Goal: Task Accomplishment & Management: Complete application form

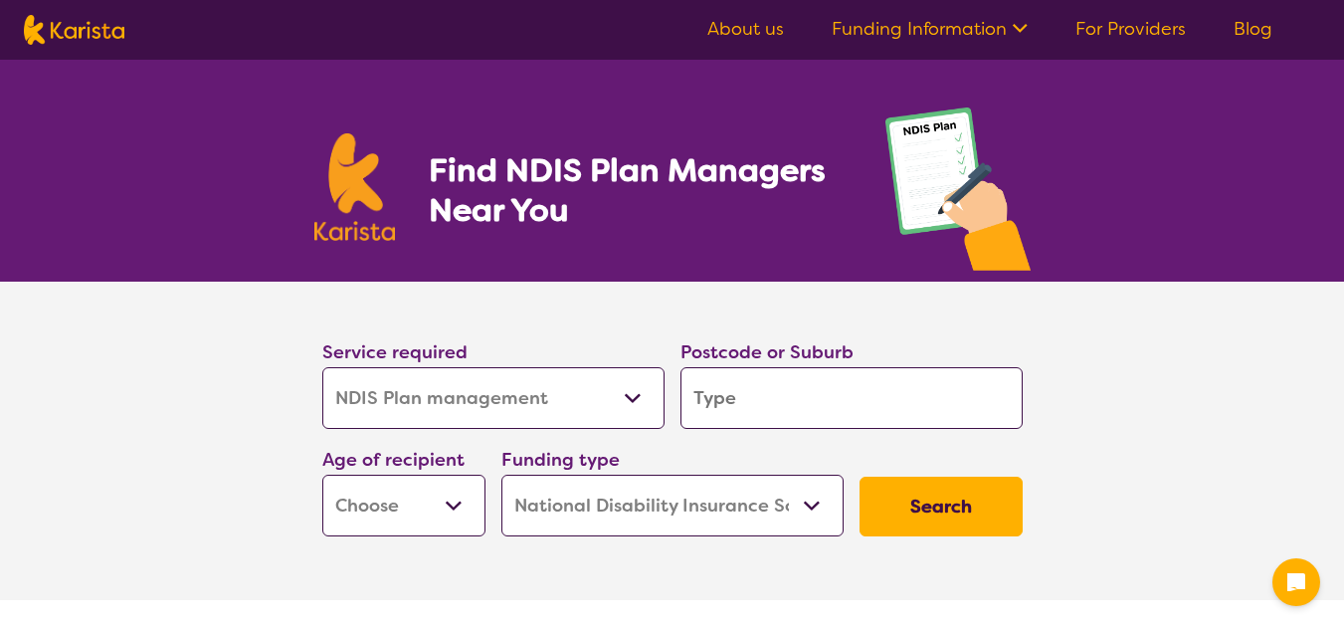
select select "NDIS Plan management"
select select "NDIS"
select select "NDIS Plan management"
select select "NDIS"
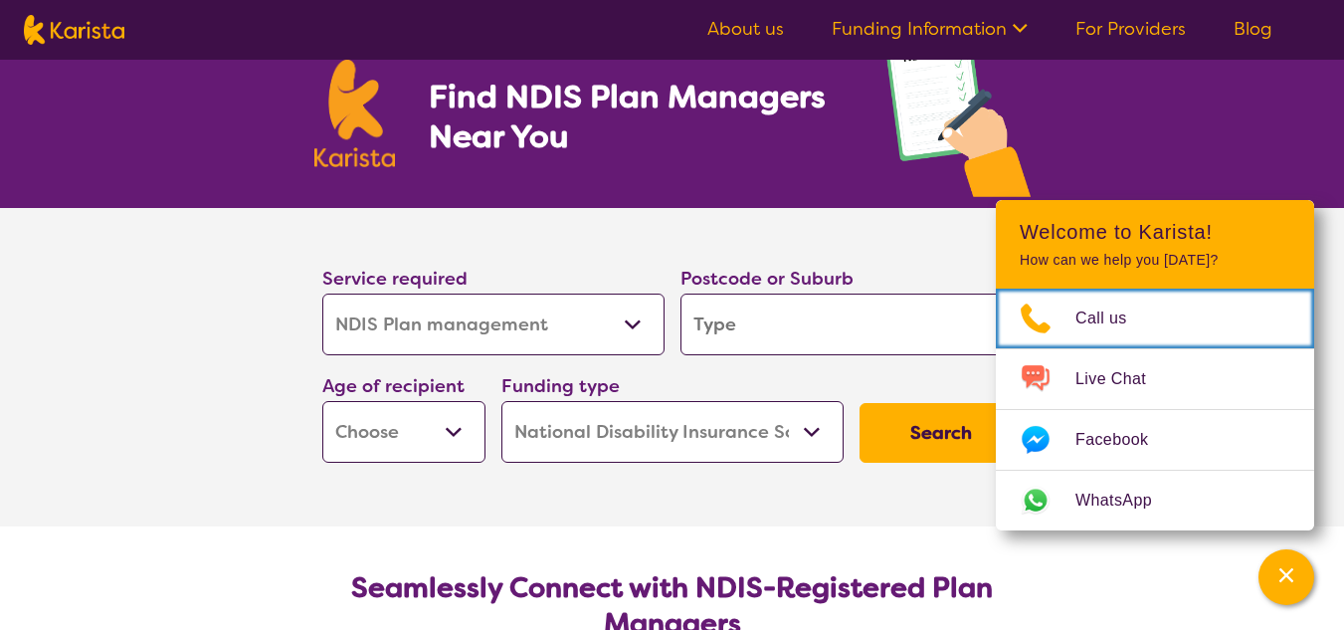
scroll to position [236, 0]
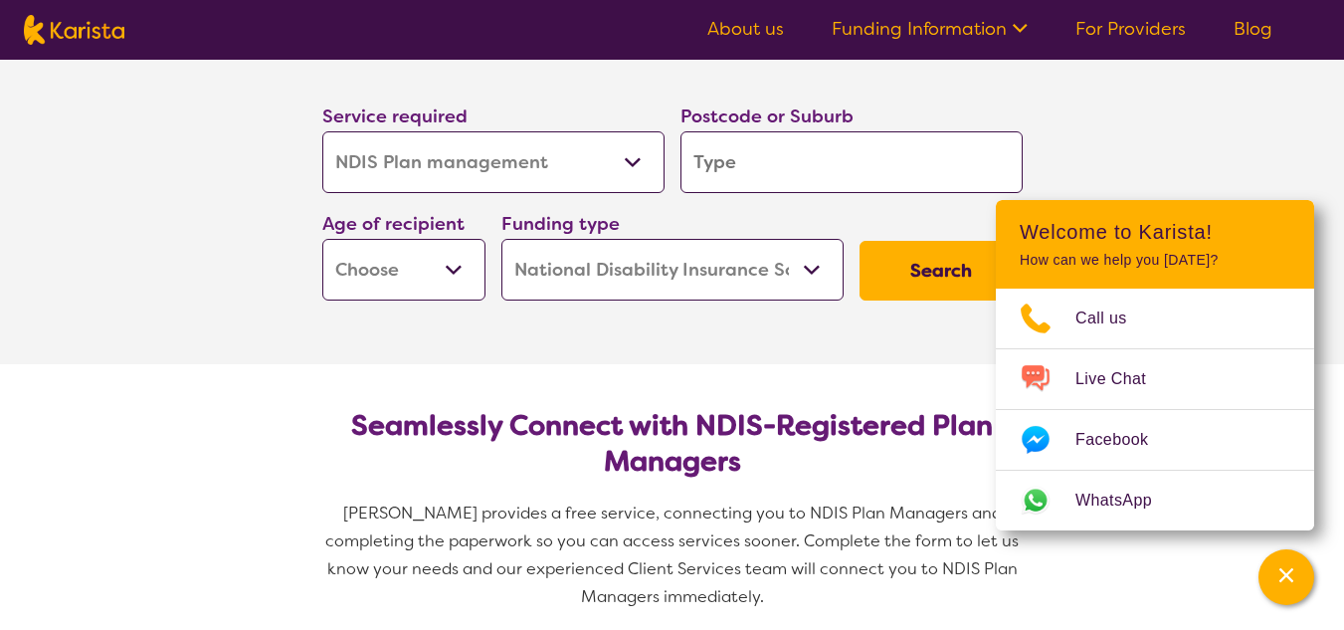
click at [758, 138] on input "search" at bounding box center [852, 162] width 342 height 62
type input "6025"
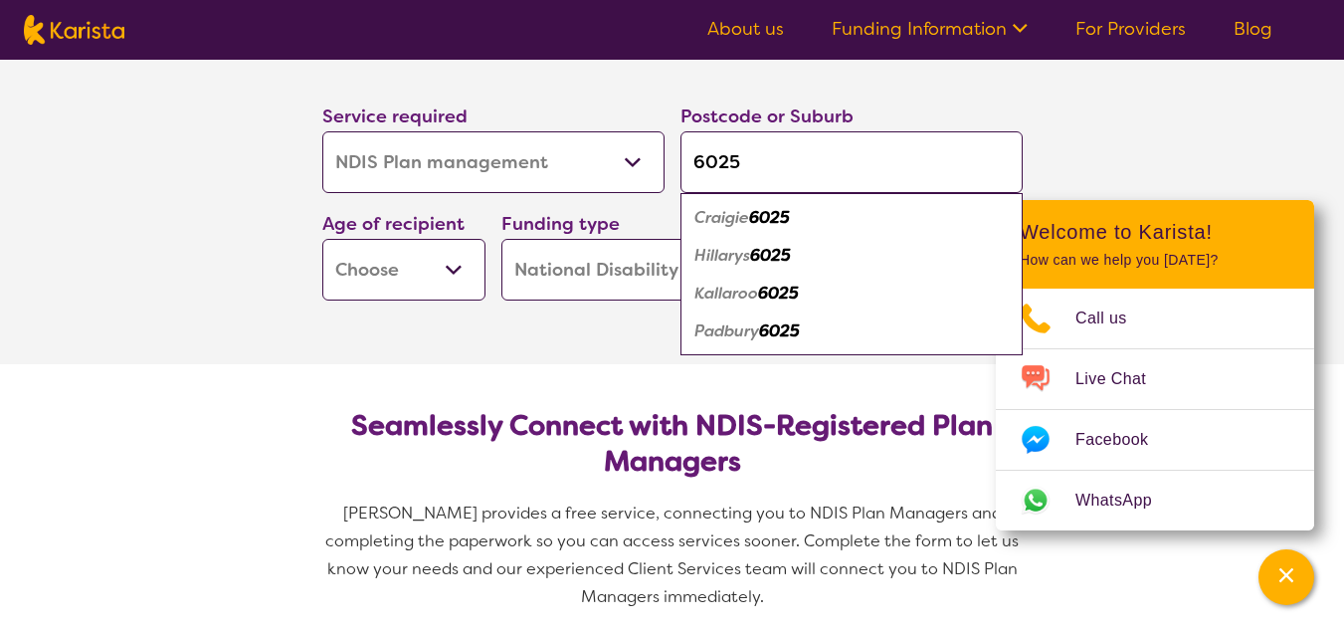
click at [582, 163] on select "Allied Health Assistant Assessment ([MEDICAL_DATA] or [MEDICAL_DATA]) Behaviour…" at bounding box center [493, 162] width 342 height 62
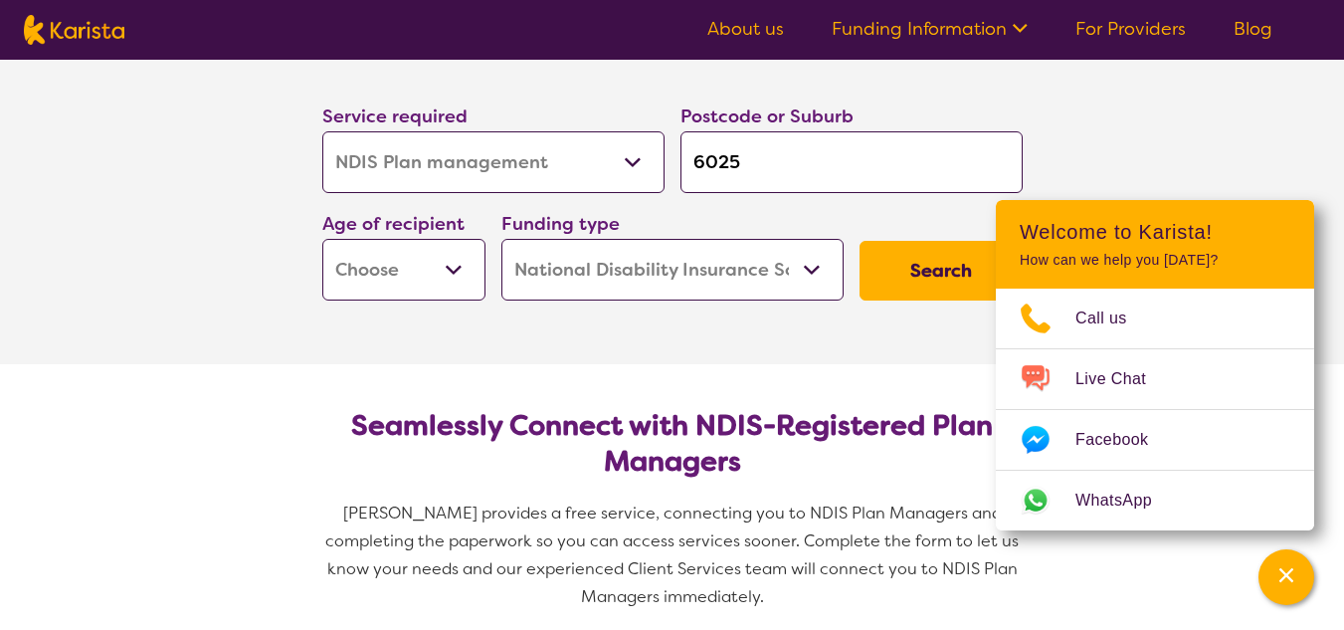
click at [582, 163] on select "Allied Health Assistant Assessment ([MEDICAL_DATA] or [MEDICAL_DATA]) Behaviour…" at bounding box center [493, 162] width 342 height 62
click at [433, 275] on select "Early Childhood - 0 to 9 Child - 10 to 11 Adolescent - 12 to 17 Adult - 18 to 6…" at bounding box center [403, 270] width 163 height 62
select select "CH"
click at [322, 239] on select "Early Childhood - 0 to 9 Child - 10 to 11 Adolescent - 12 to 17 Adult - 18 to 6…" at bounding box center [403, 270] width 163 height 62
select select "CH"
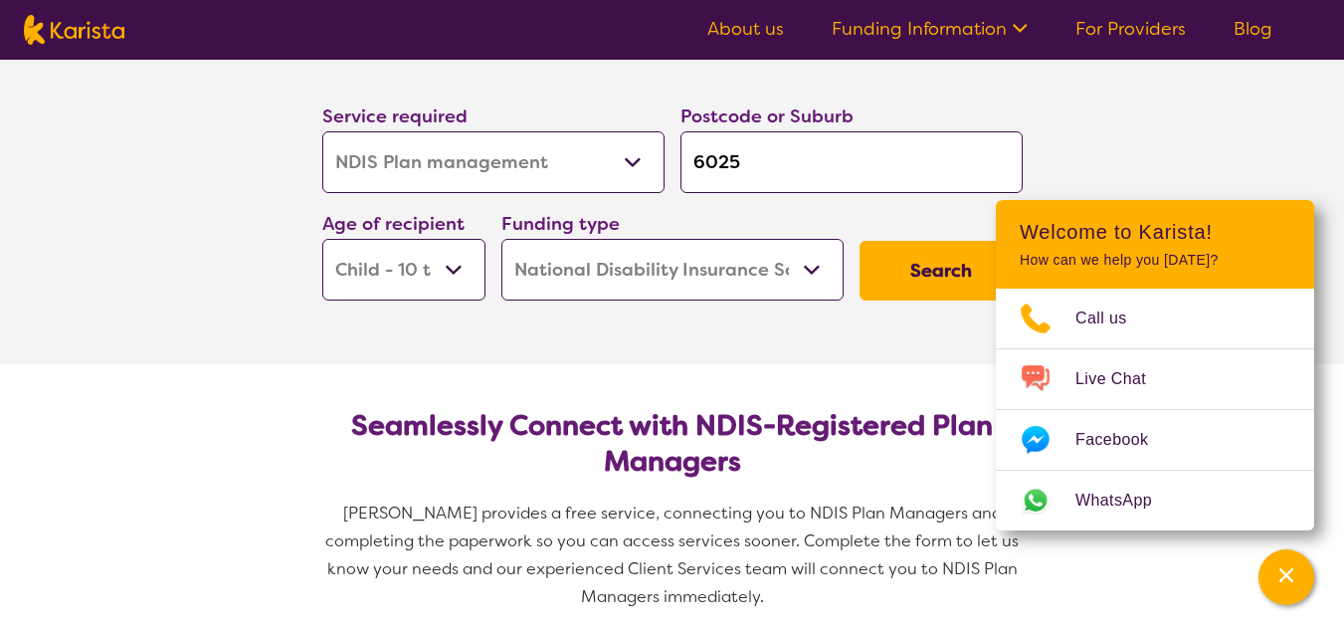
click at [907, 259] on button "Search" at bounding box center [941, 271] width 163 height 60
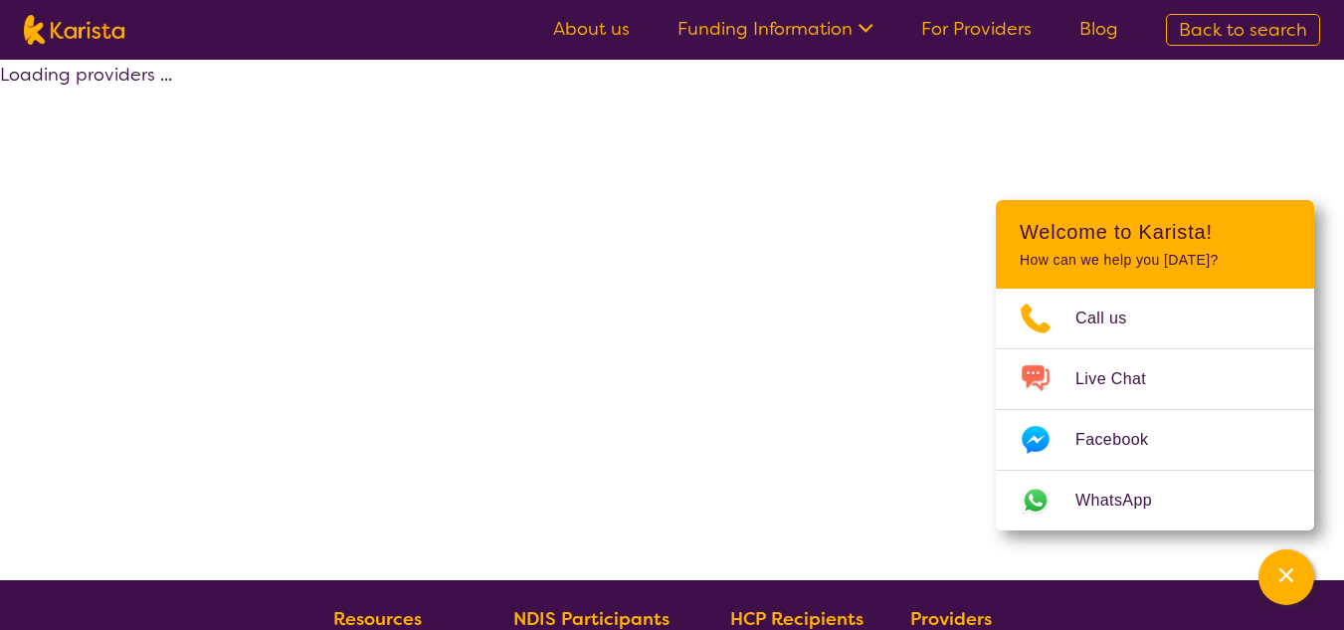
select select "by_score"
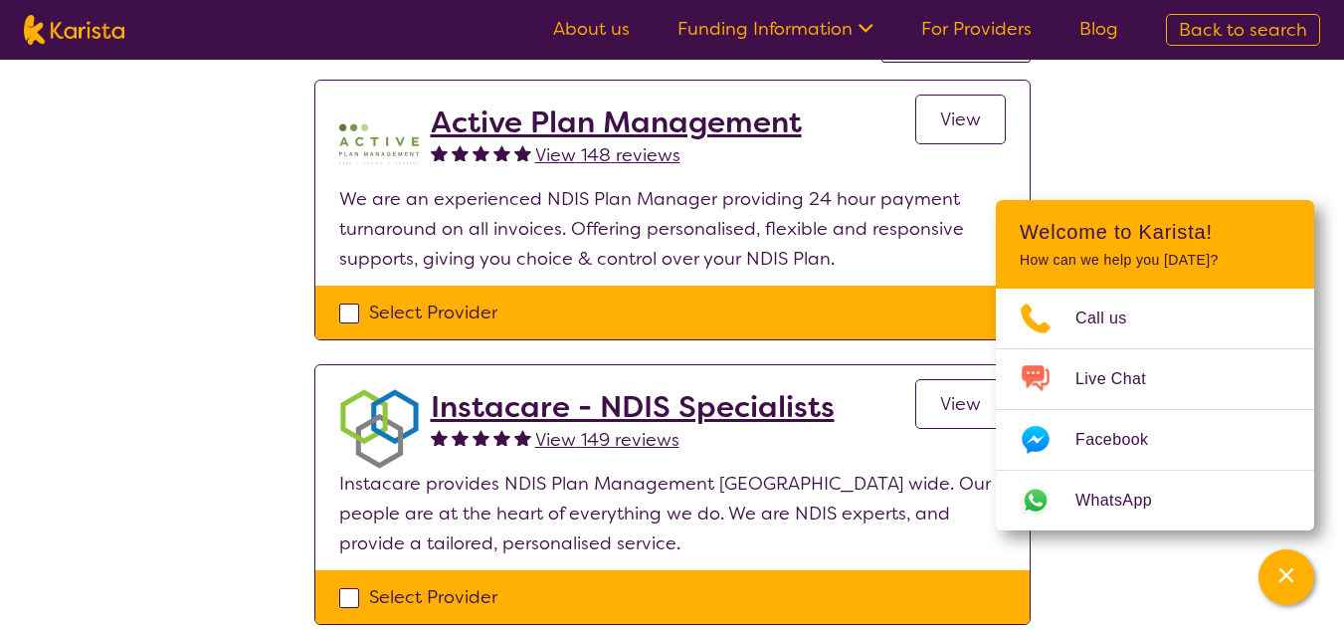
scroll to position [203, 0]
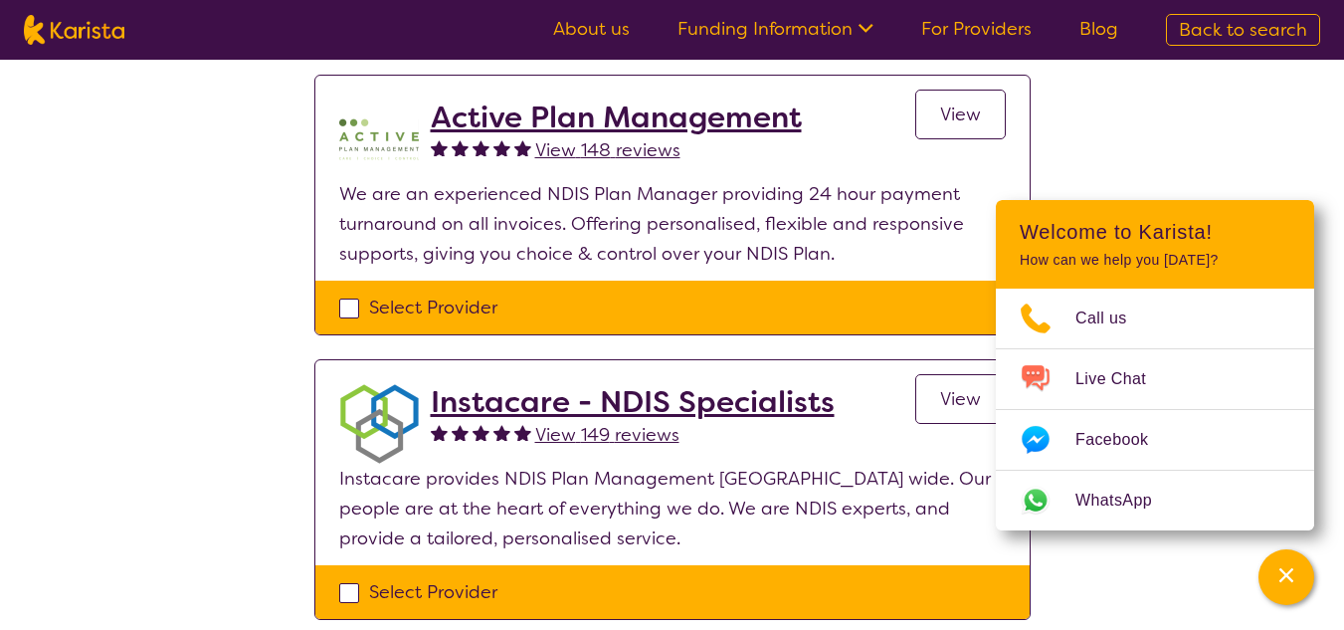
click at [608, 155] on span "View 148 reviews" at bounding box center [607, 150] width 145 height 24
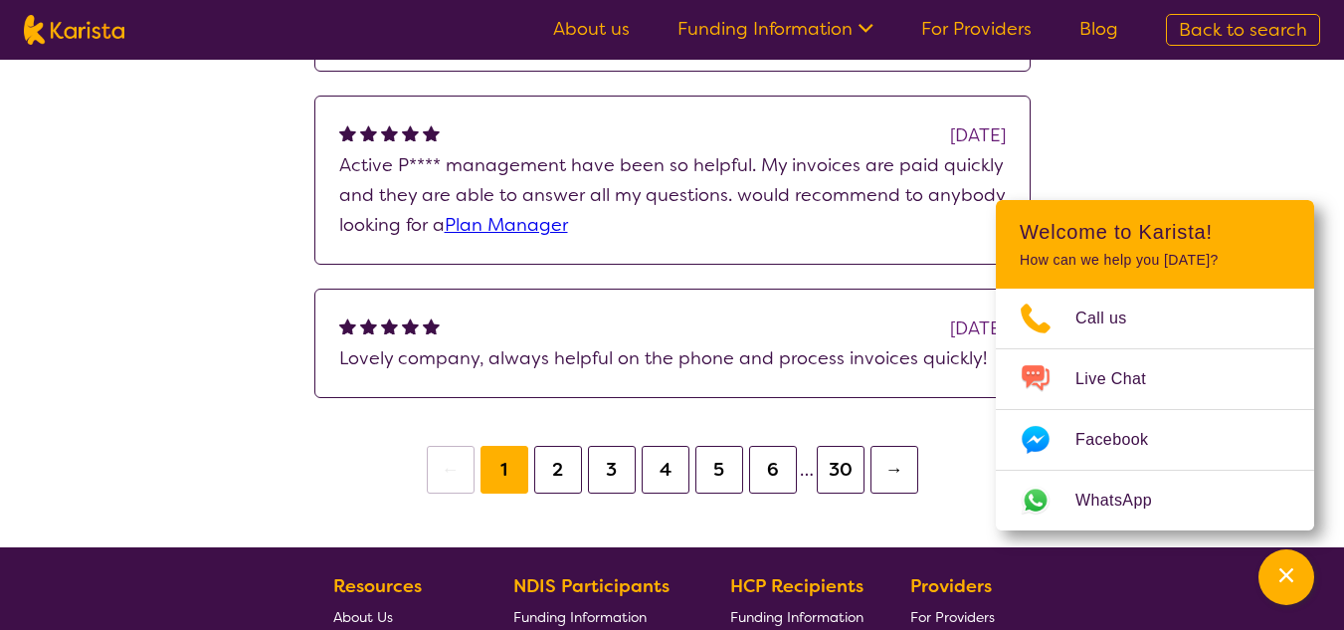
scroll to position [796, 0]
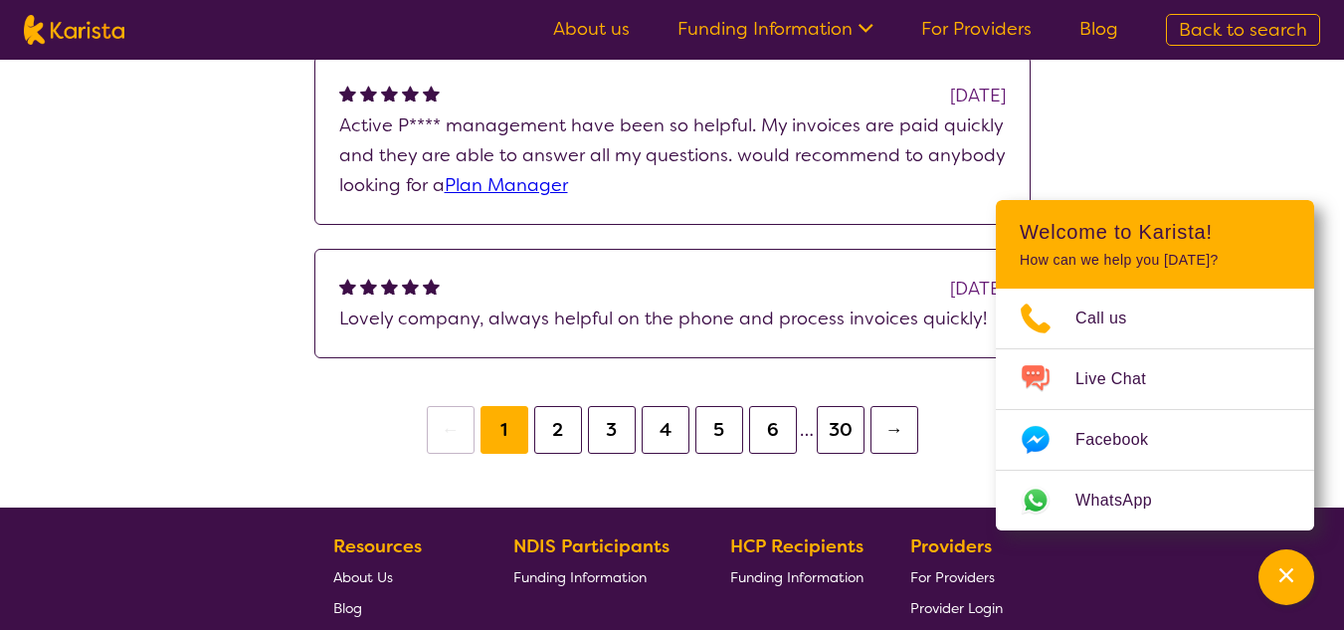
select select "by_score"
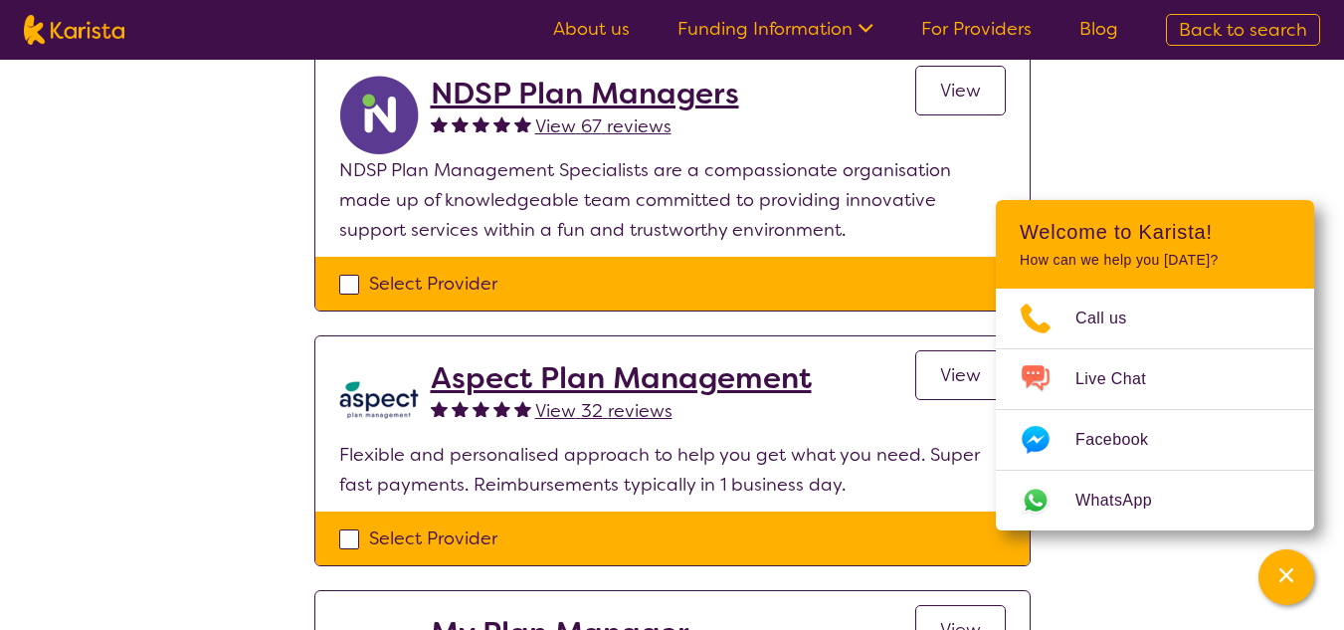
scroll to position [203, 0]
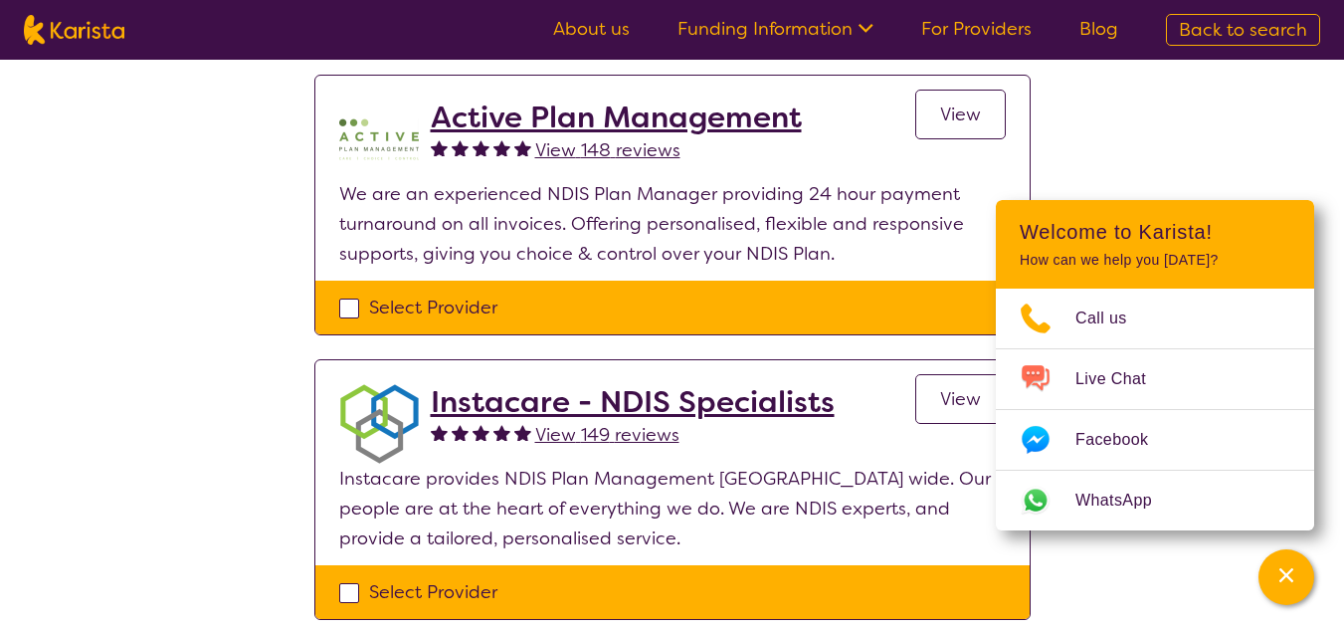
click at [536, 107] on h2 "Active Plan Management" at bounding box center [616, 118] width 371 height 36
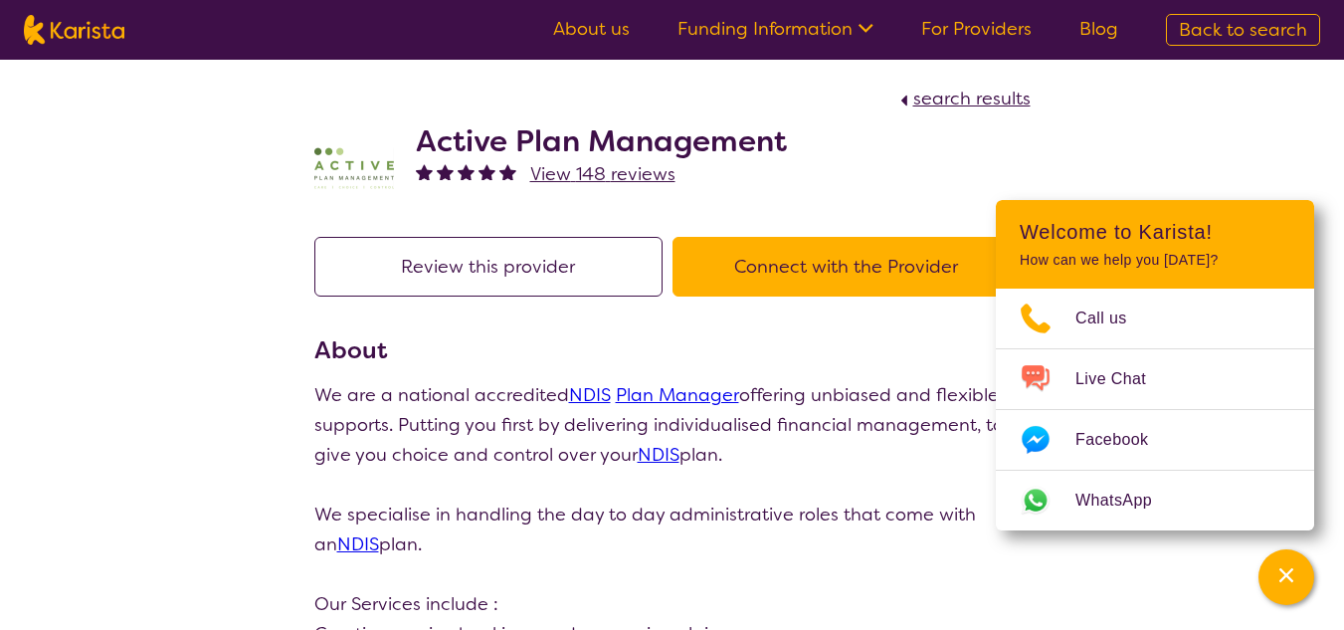
click at [786, 259] on button "Connect with the Provider" at bounding box center [847, 267] width 348 height 60
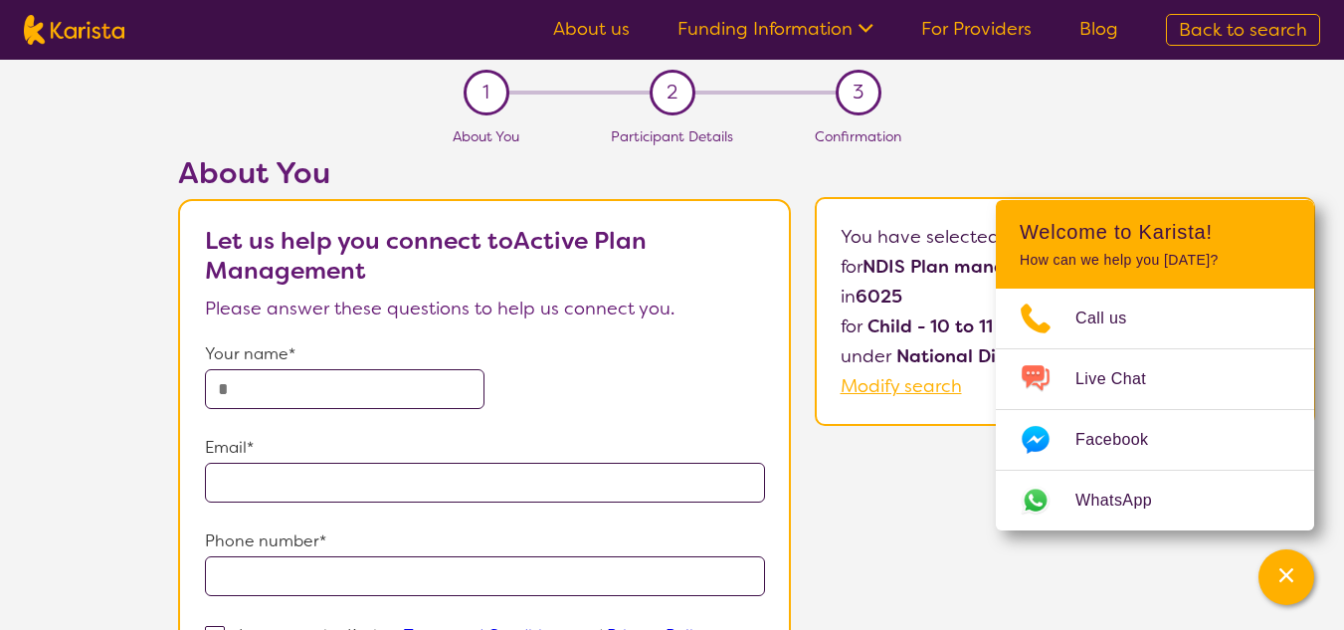
click at [365, 386] on input "text" at bounding box center [345, 389] width 280 height 40
type input "**********"
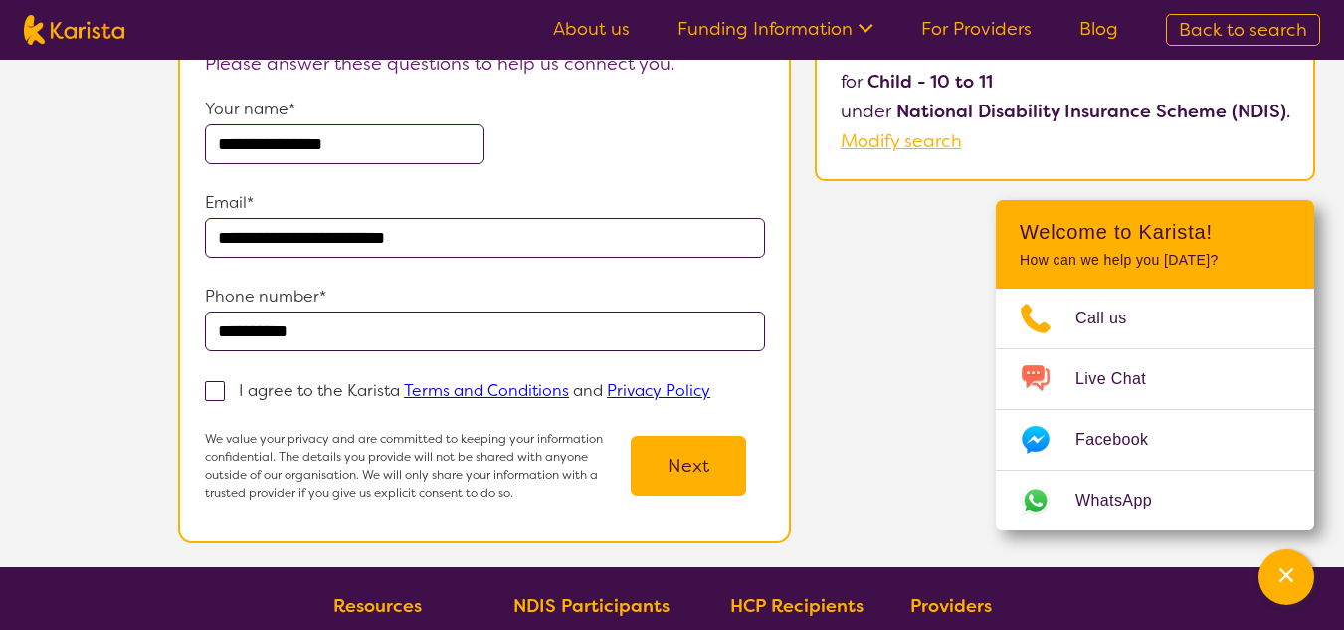
scroll to position [324, 0]
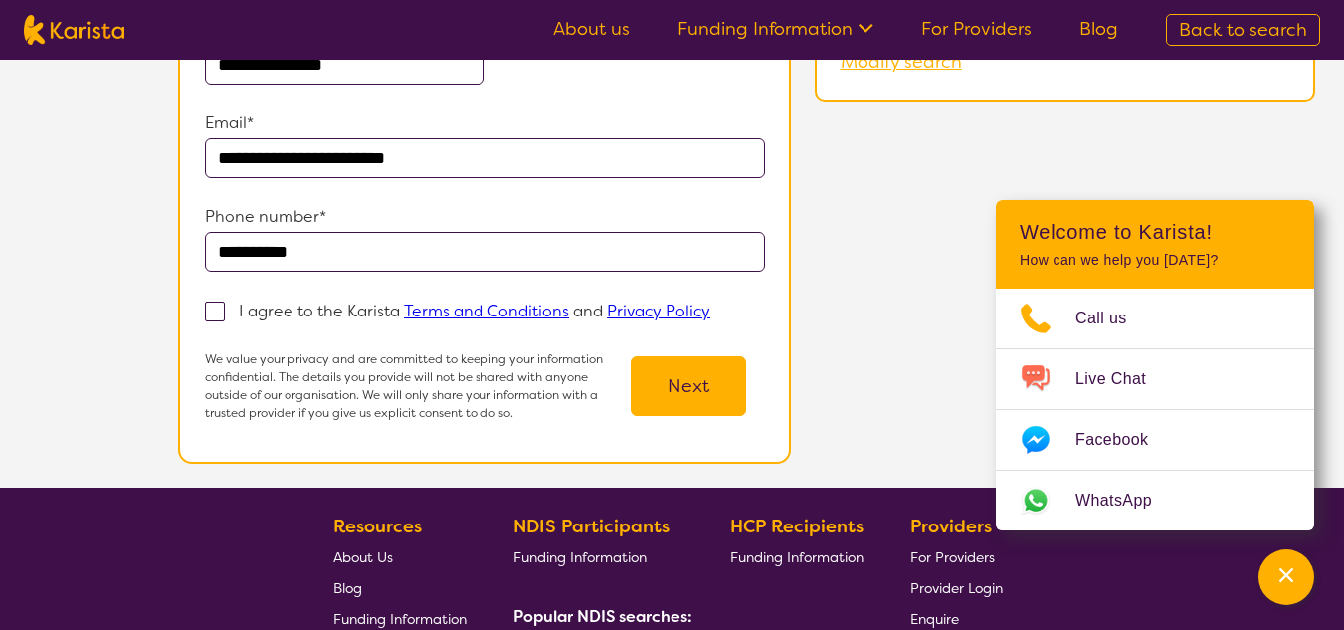
click at [225, 312] on span at bounding box center [215, 312] width 20 height 20
click at [710, 312] on input "I agree to the Karista Terms and Conditions and Privacy Policy" at bounding box center [716, 310] width 13 height 13
checkbox input "true"
click at [717, 383] on button "Next" at bounding box center [688, 386] width 115 height 60
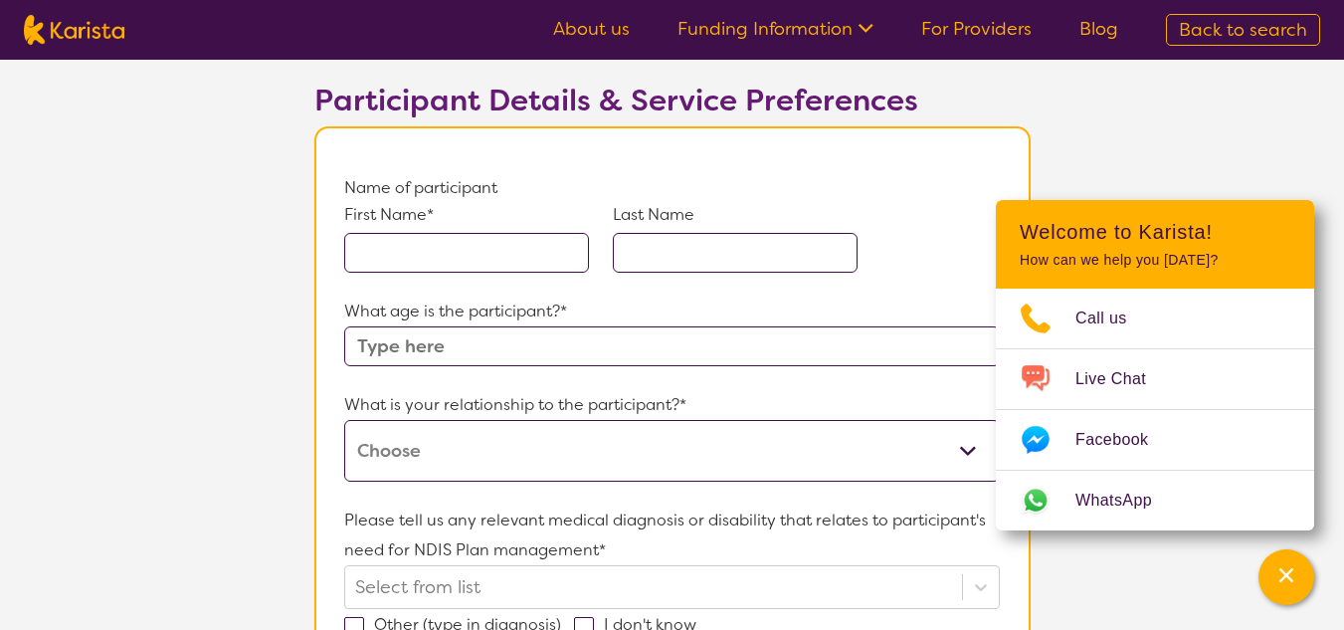
scroll to position [124, 0]
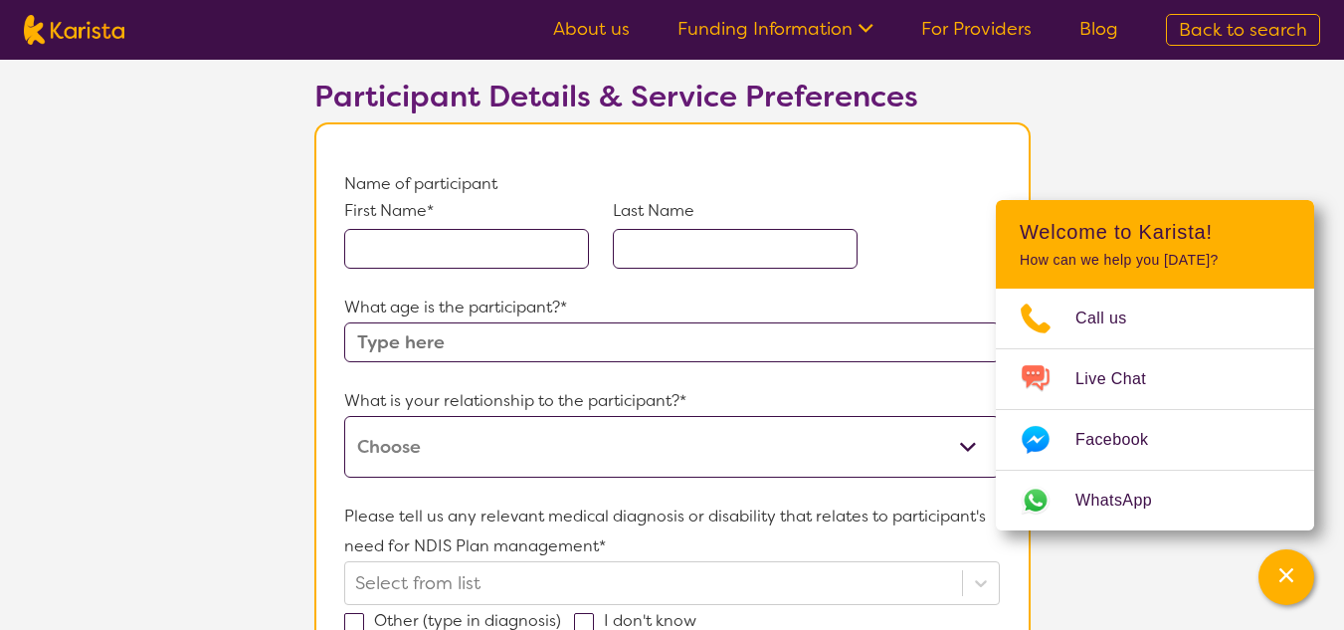
click at [419, 251] on input "text" at bounding box center [466, 249] width 245 height 40
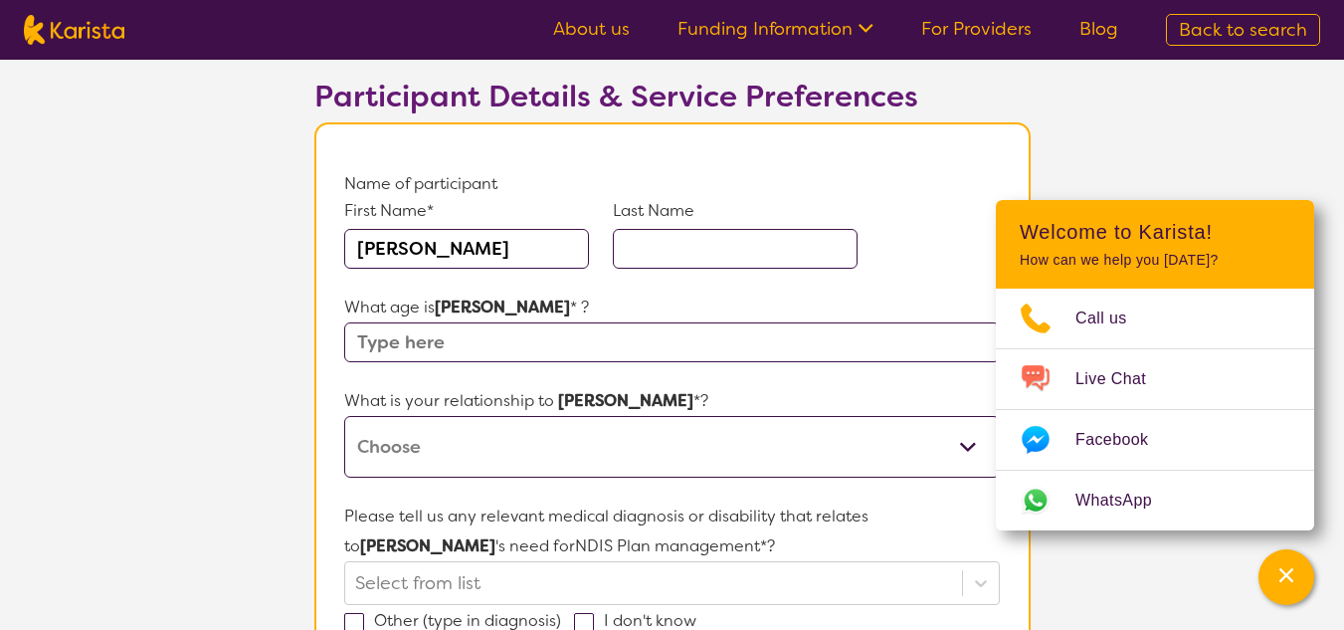
type input "[PERSON_NAME]"
type input "Jardine"
click at [384, 325] on input "text" at bounding box center [671, 342] width 655 height 40
type input "11"
click at [401, 450] on select "This request is for myself I am their parent I am their child I am their spouse…" at bounding box center [671, 447] width 655 height 62
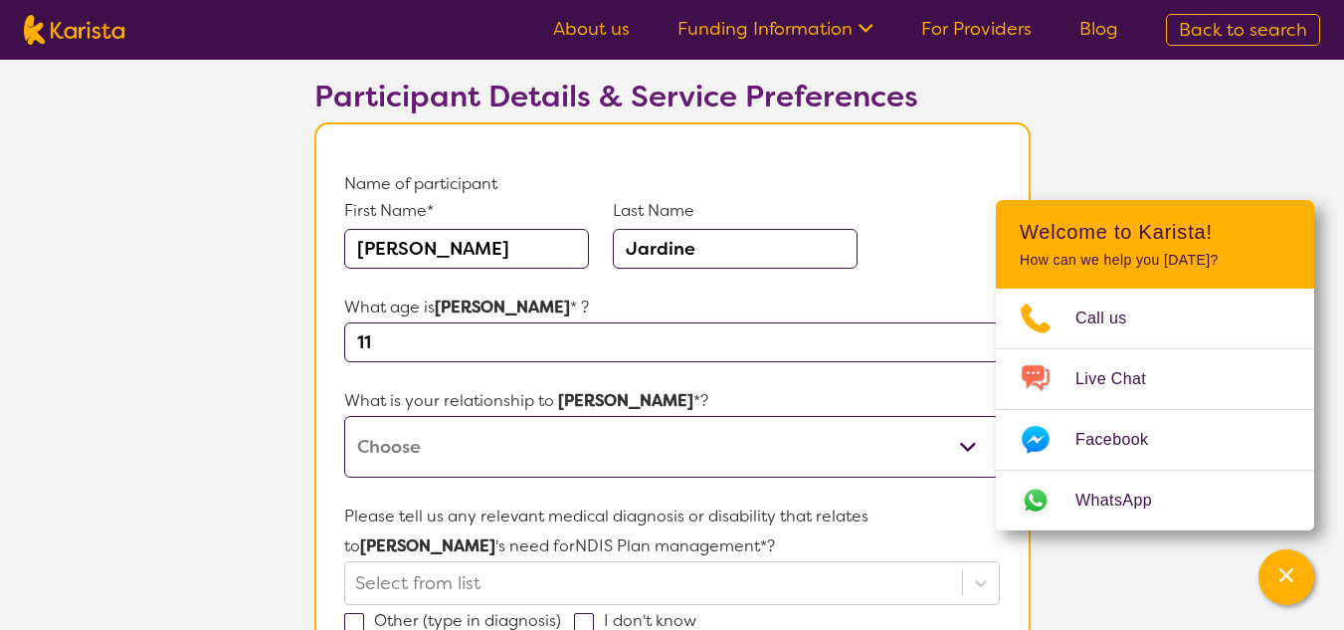
select select "I am their parent"
click at [344, 416] on select "This request is for myself I am their parent I am their child I am their spouse…" at bounding box center [671, 447] width 655 height 62
click at [1284, 575] on icon "Channel Menu" at bounding box center [1287, 575] width 20 height 20
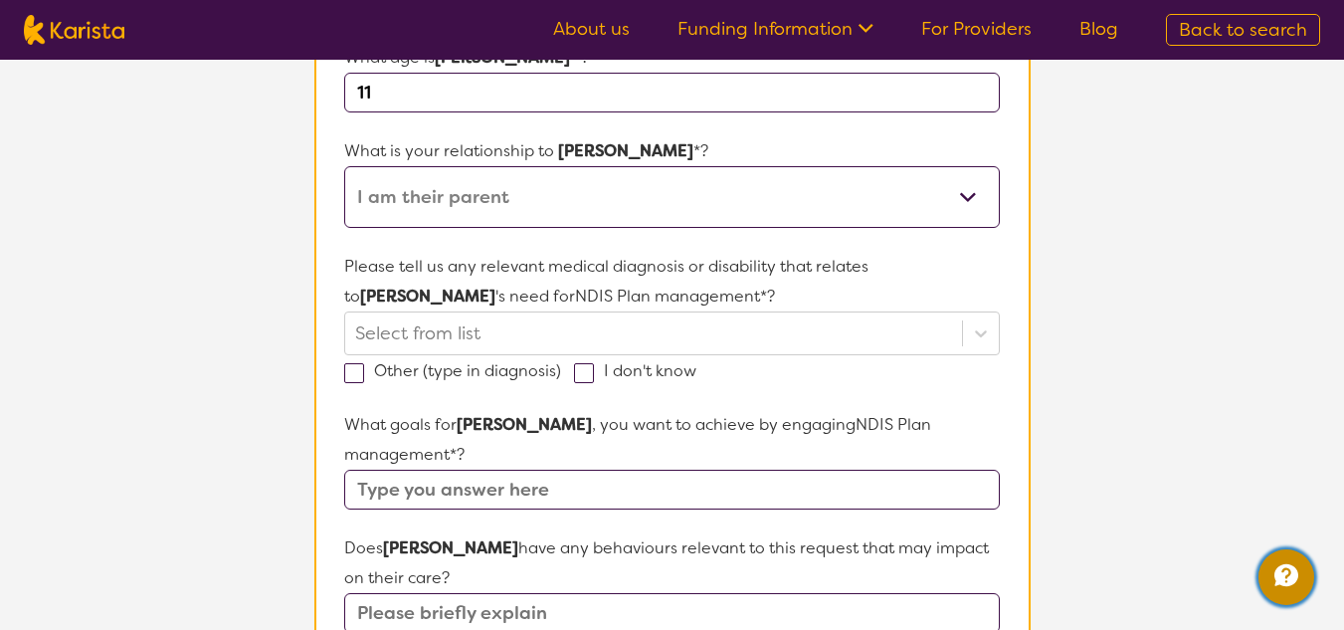
scroll to position [378, 0]
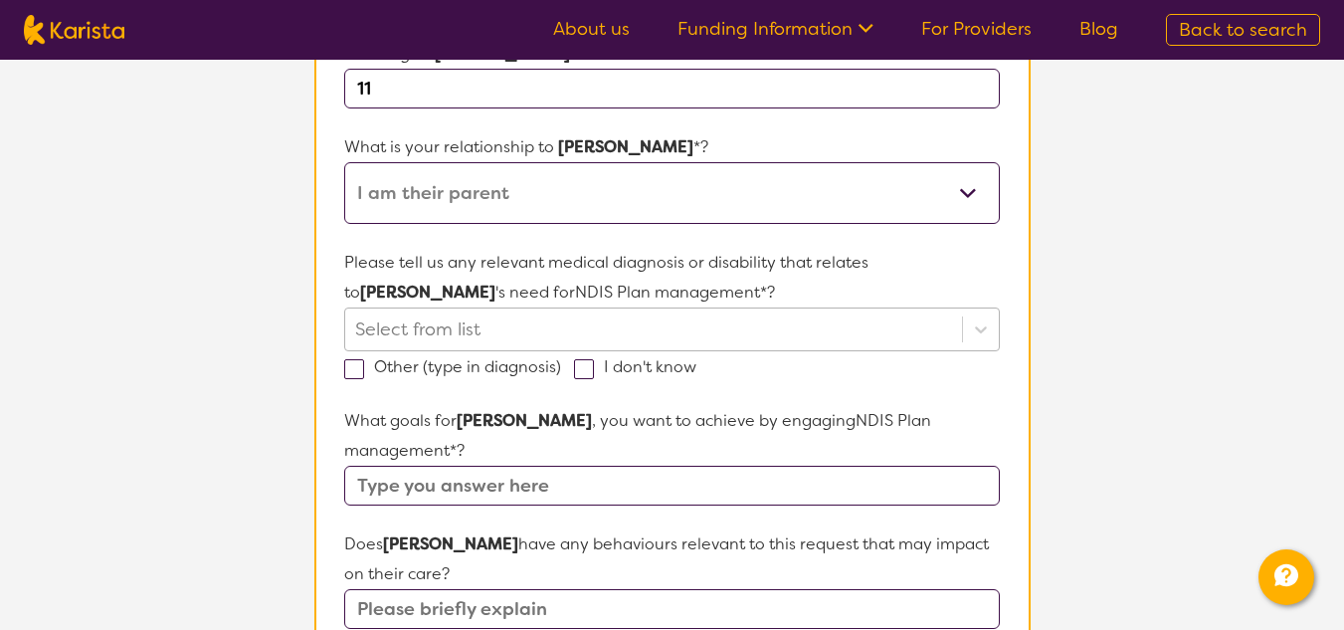
click at [480, 330] on div "Please tell us any relevant medical diagnosis or disability that relates to [PE…" at bounding box center [671, 315] width 655 height 134
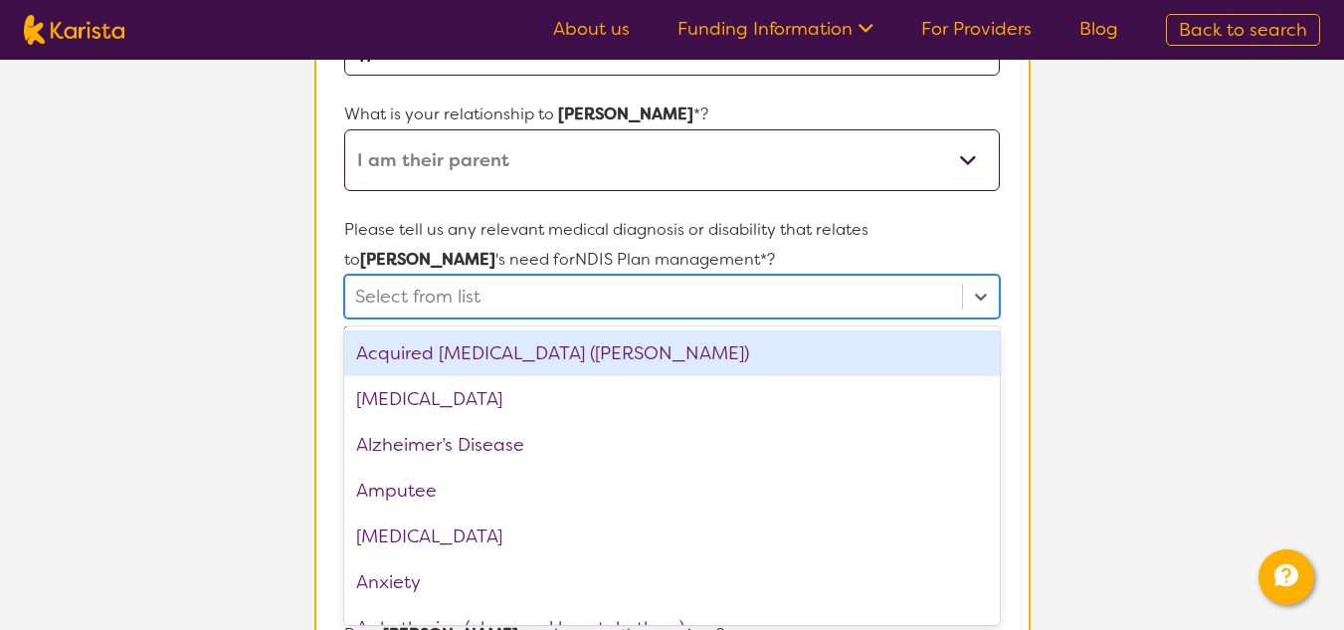
scroll to position [414, 0]
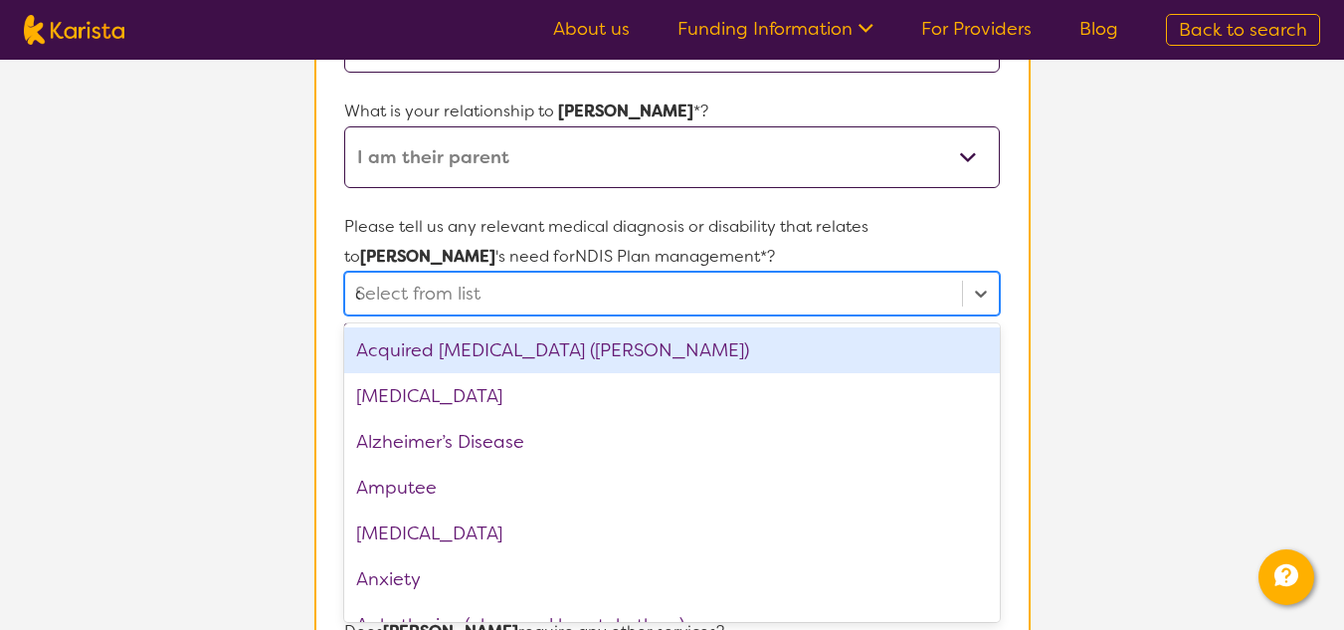
type input "au"
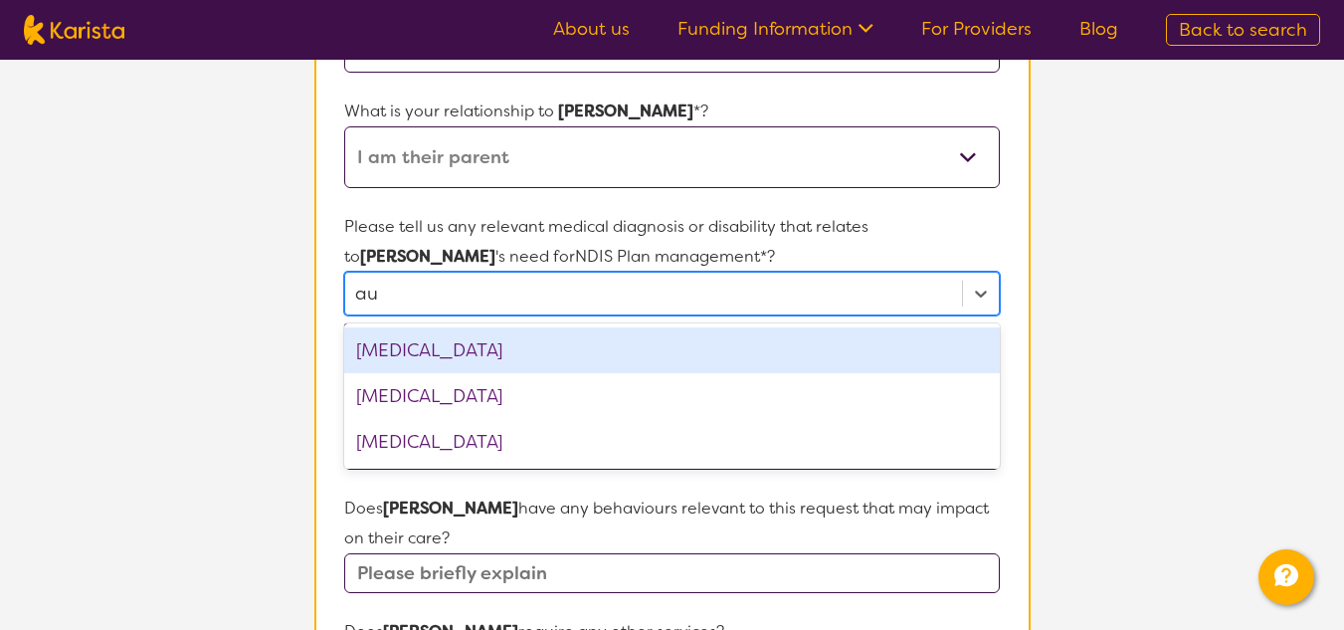
click at [482, 348] on div "[MEDICAL_DATA]" at bounding box center [671, 350] width 655 height 46
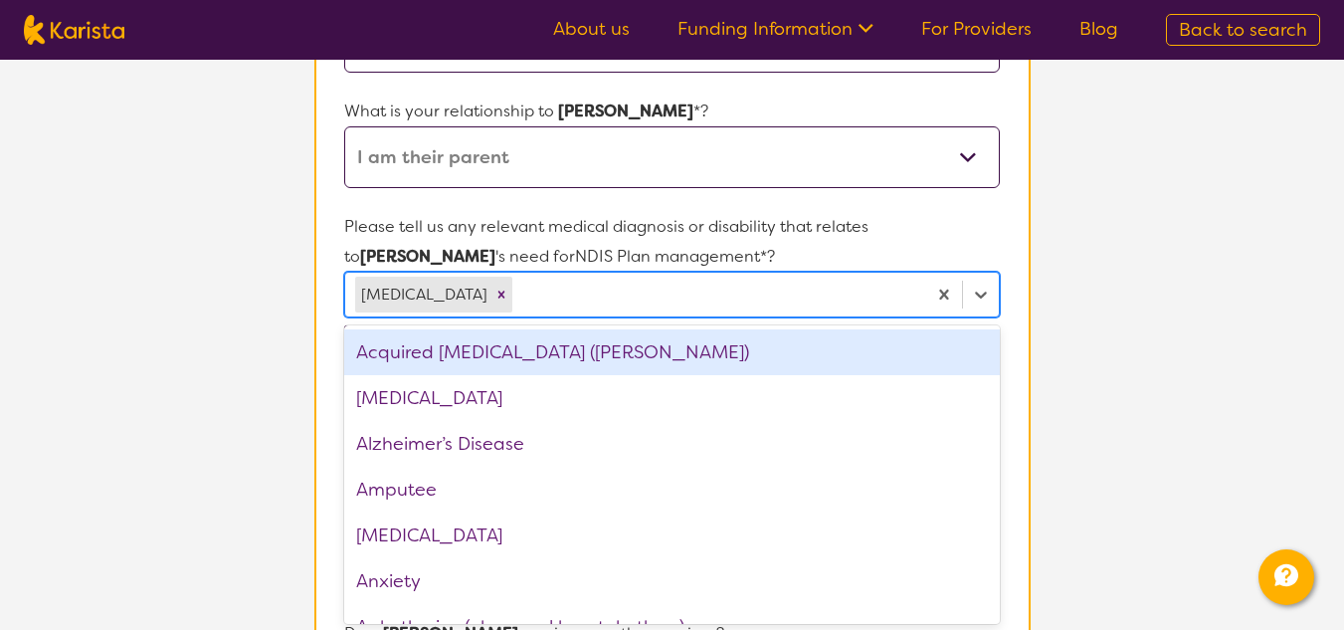
click at [1103, 273] on section "L About You 2 Participant Details 3 Confirmation Participant Details & Service …" at bounding box center [672, 539] width 1344 height 1786
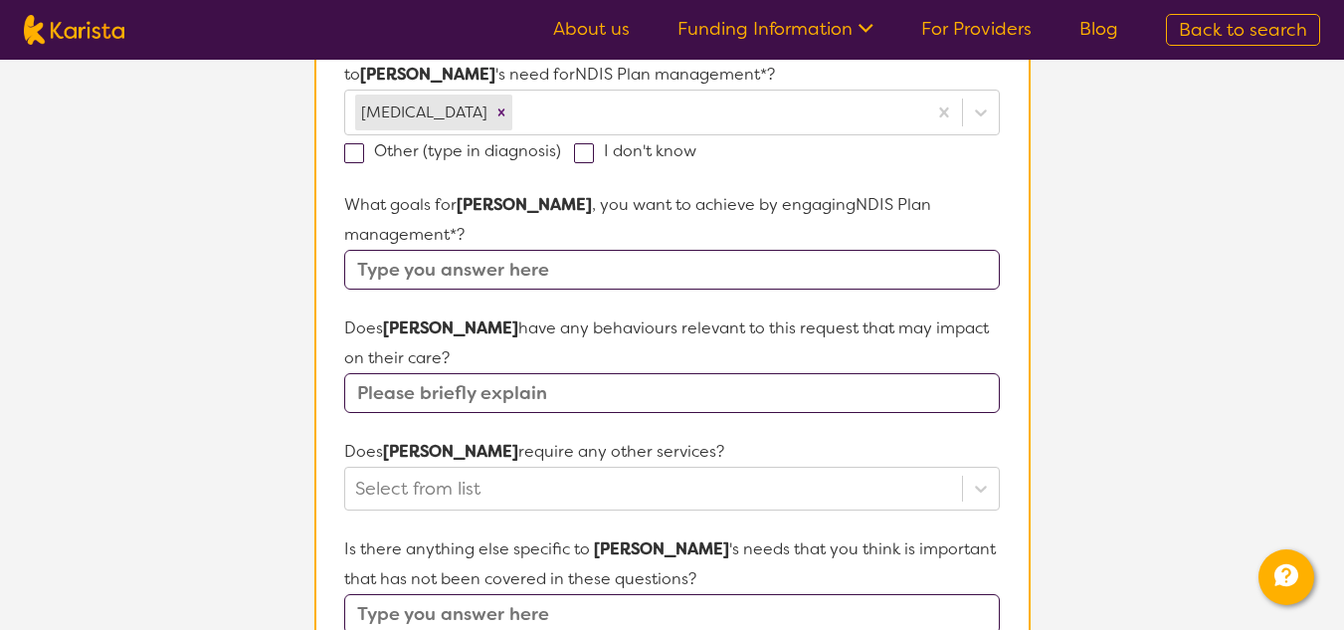
scroll to position [608, 0]
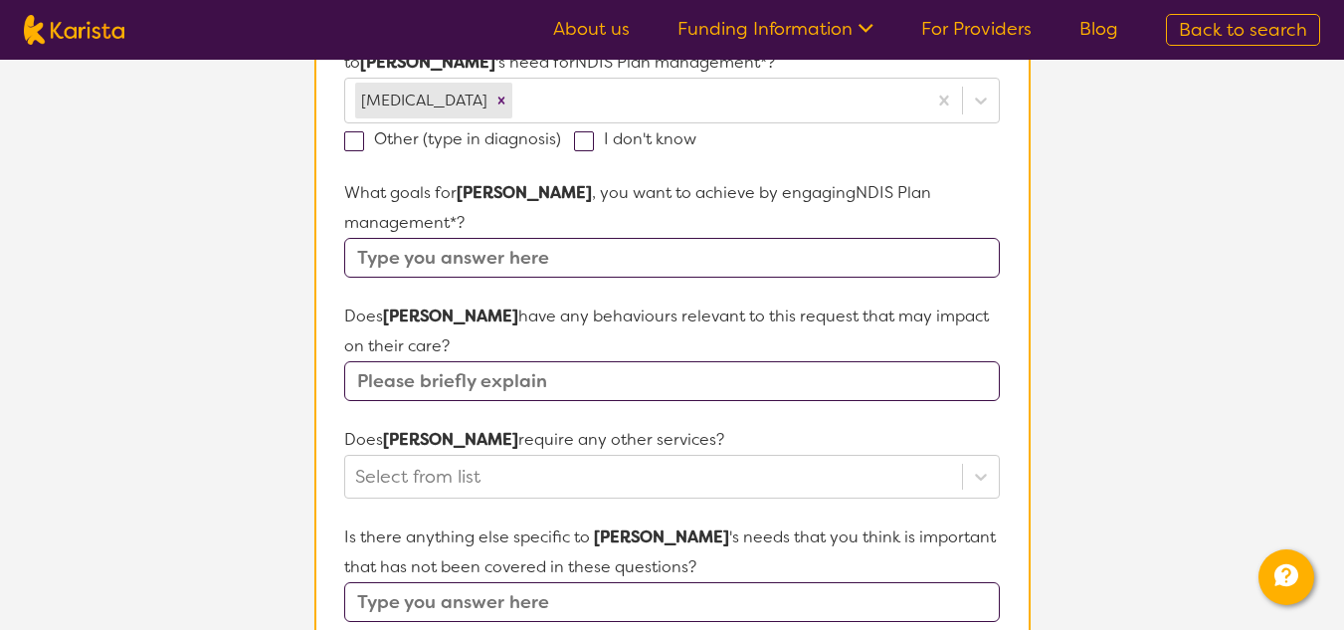
click at [610, 238] on input "text" at bounding box center [671, 258] width 655 height 40
type input "T"
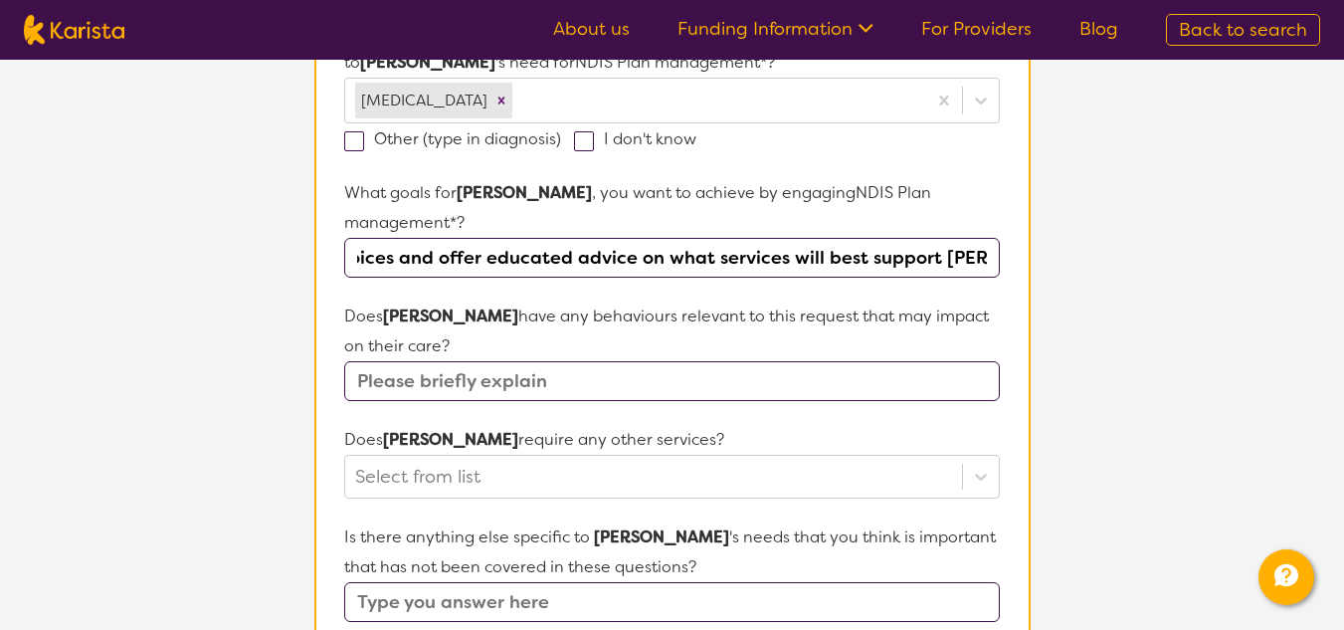
scroll to position [0, 228]
type input "To assist with paying invoices and offer educated advice on what services will …"
click at [593, 361] on input "text" at bounding box center [671, 381] width 655 height 40
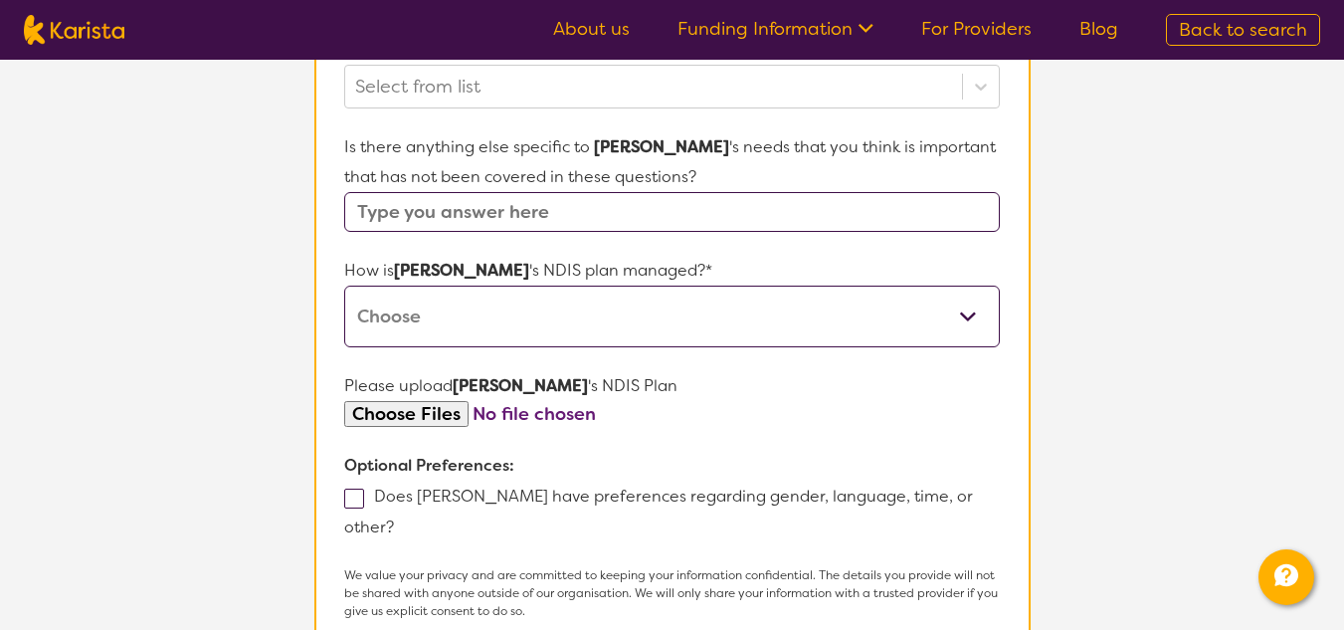
scroll to position [991, 0]
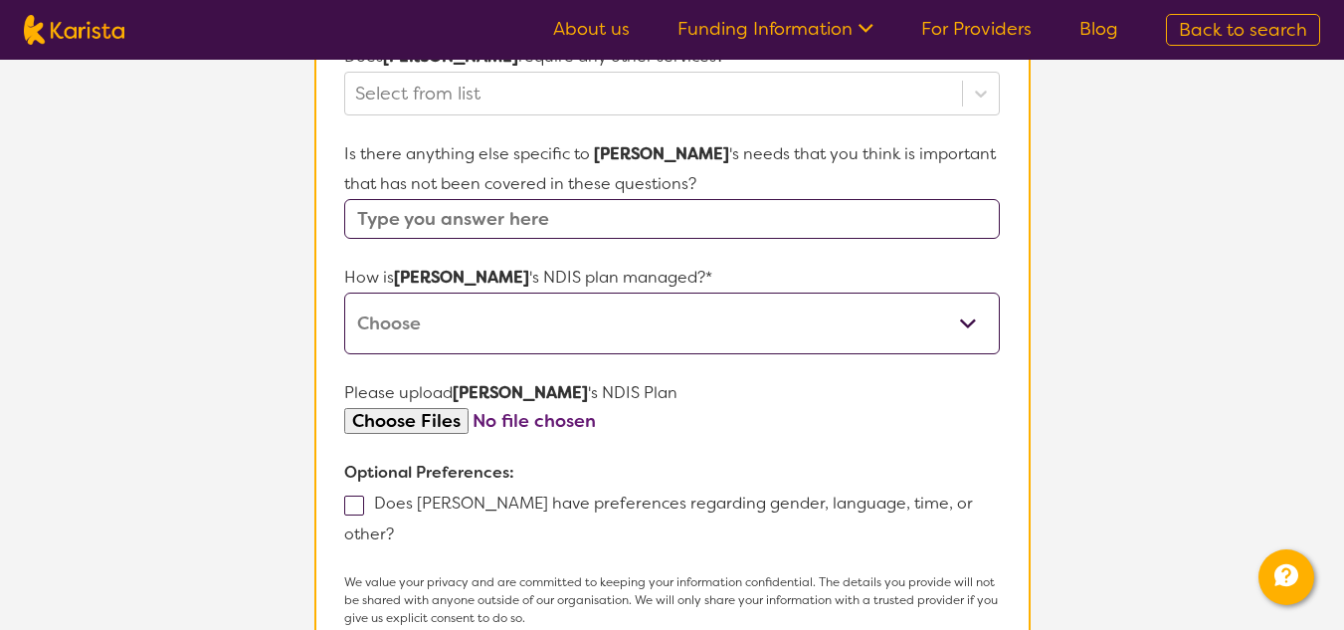
type input "No"
click at [665, 296] on select "Self-managed NDIS plan Managed by a registered plan management provider (not th…" at bounding box center [671, 324] width 655 height 62
select select "Plan Managed"
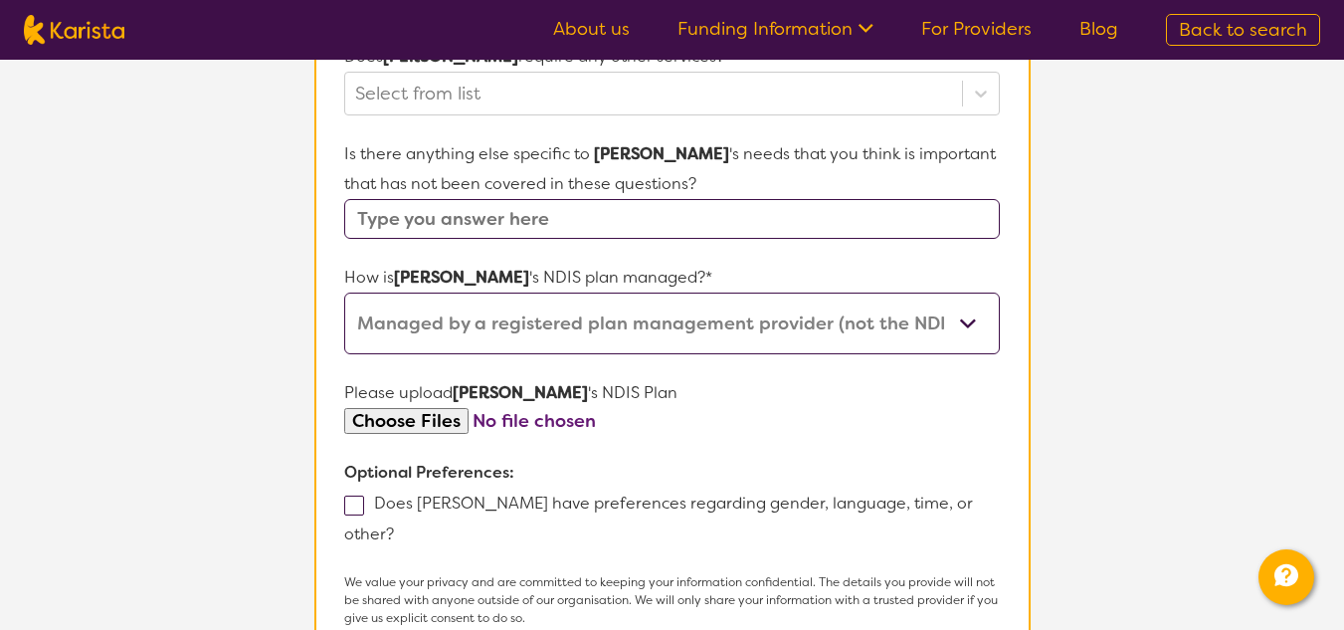
click at [344, 293] on select "Self-managed NDIS plan Managed by a registered plan management provider (not th…" at bounding box center [671, 324] width 655 height 62
click at [370, 408] on input "file" at bounding box center [671, 421] width 655 height 27
click at [439, 408] on input "file" at bounding box center [671, 421] width 655 height 27
type input "C:\fakepath\[PERSON_NAME] NDIS Plan.pdf"
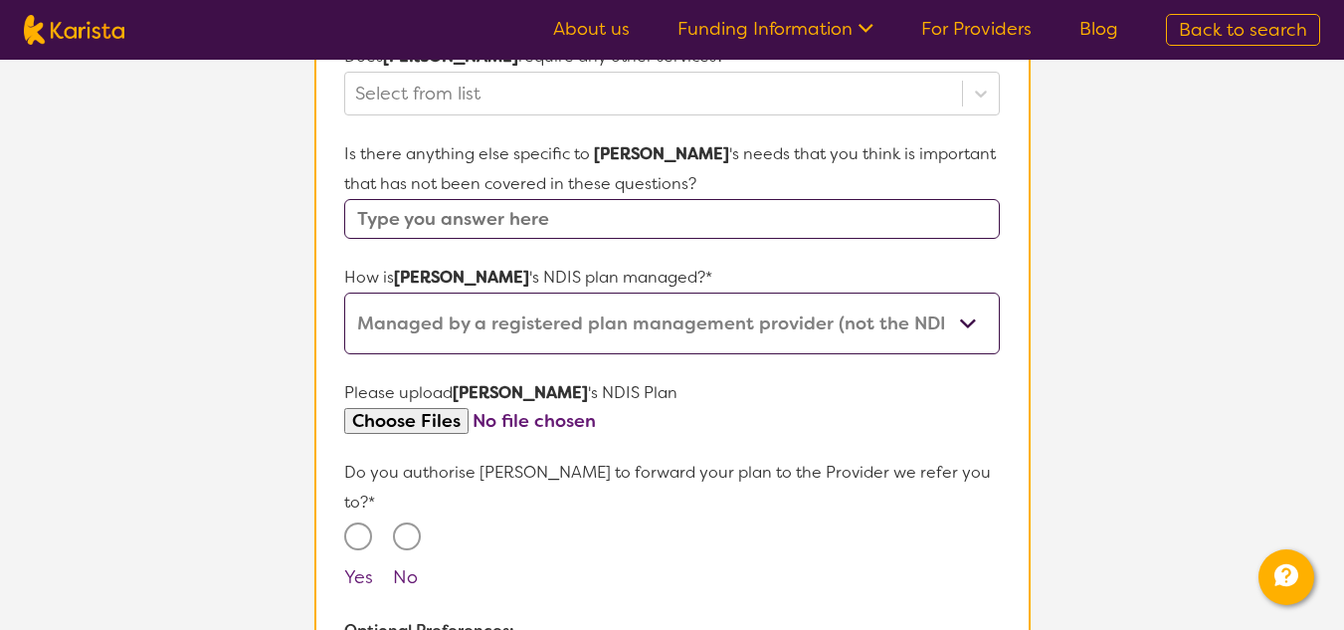
click at [359, 522] on input "Yes" at bounding box center [358, 536] width 28 height 28
radio input "true"
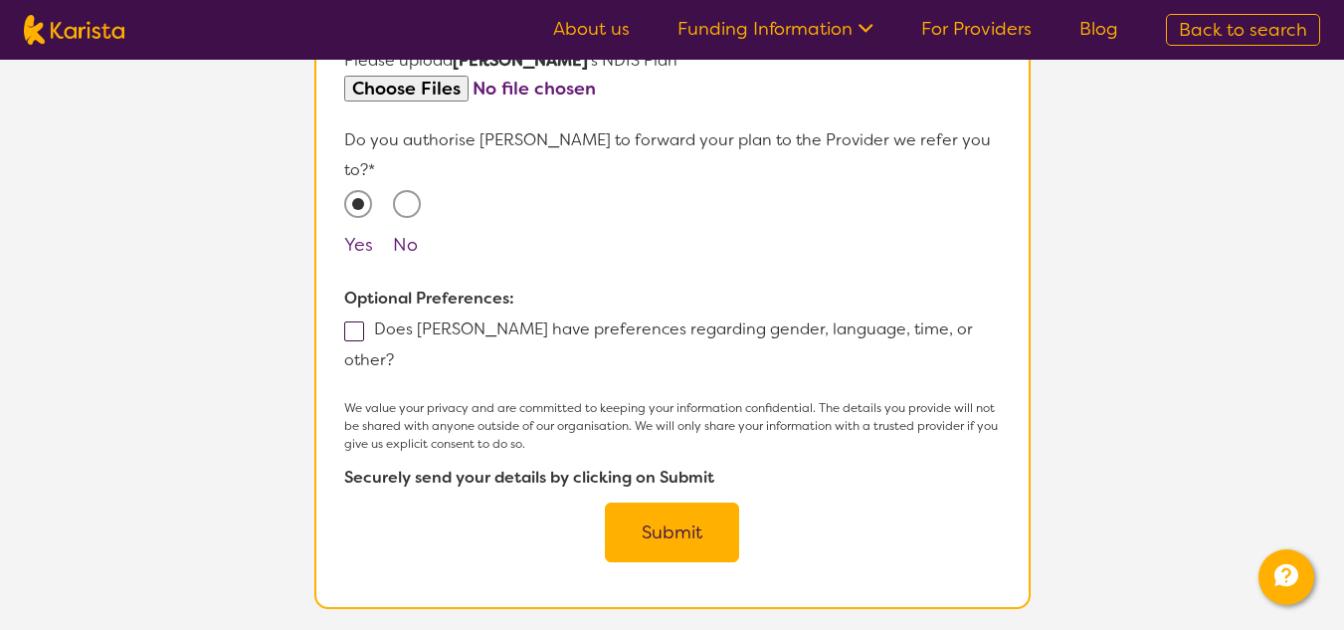
scroll to position [1327, 0]
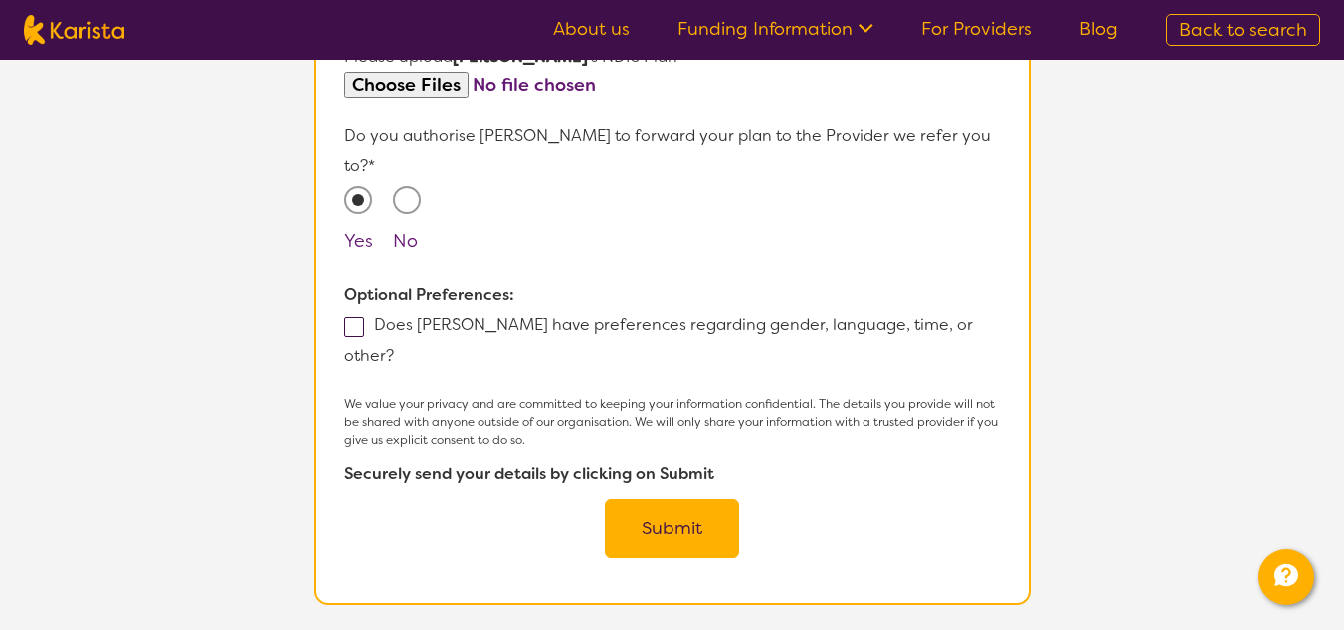
click at [653, 499] on button "Submit" at bounding box center [672, 529] width 134 height 60
